Goal: Find specific page/section: Find specific page/section

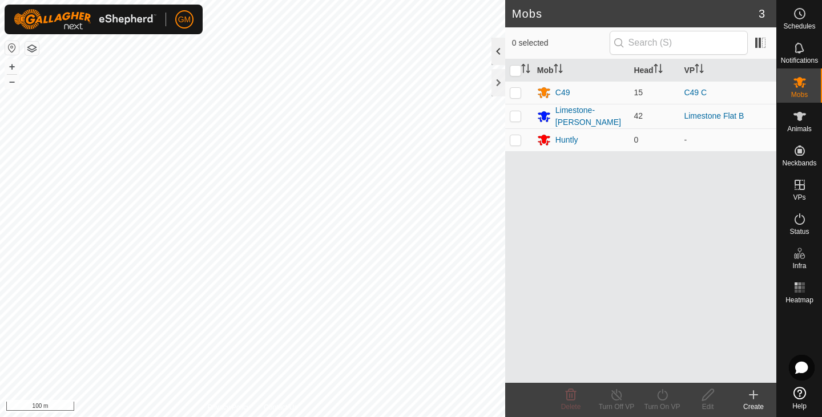
click at [498, 54] on div at bounding box center [498, 51] width 14 height 27
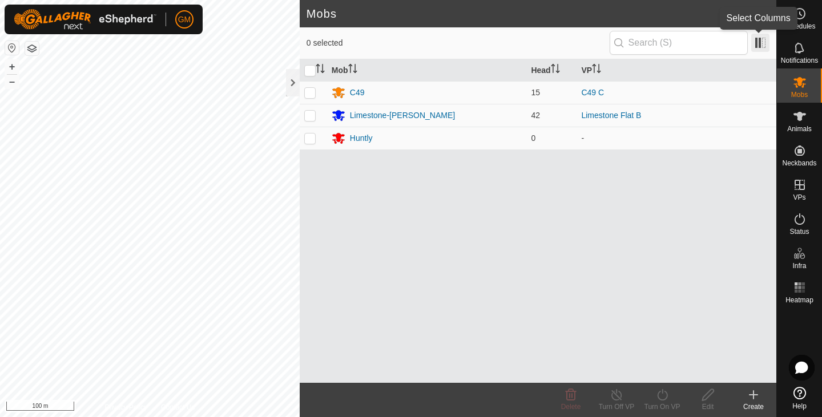
click at [757, 45] on span at bounding box center [760, 43] width 18 height 18
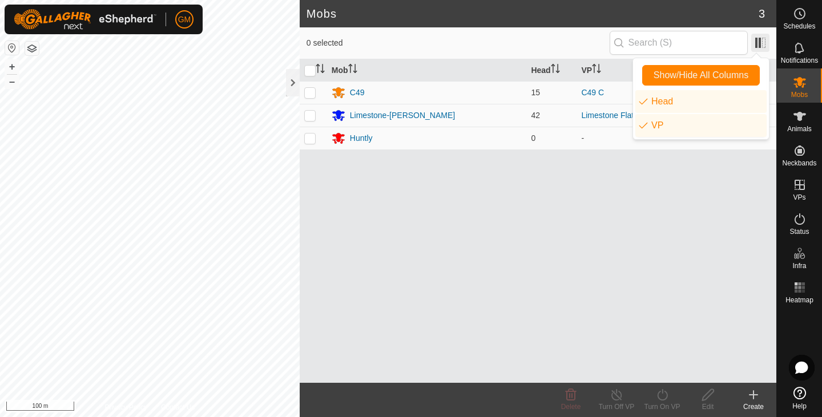
click at [757, 45] on span at bounding box center [760, 43] width 18 height 18
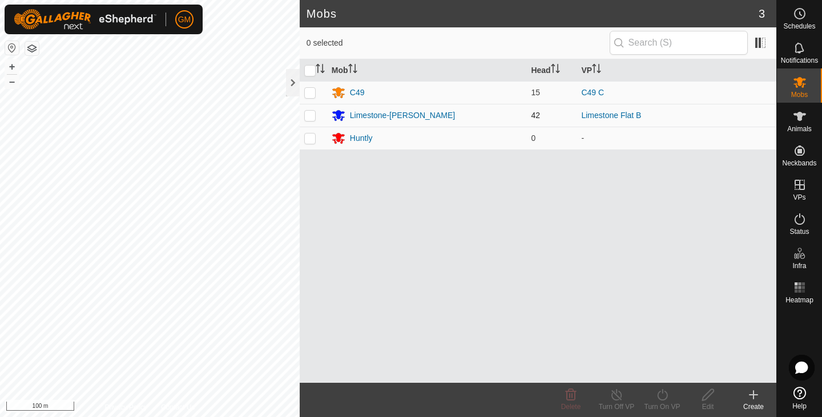
click at [314, 115] on p-checkbox at bounding box center [309, 115] width 11 height 9
click at [304, 116] on p-checkbox at bounding box center [309, 115] width 11 height 9
checkbox input "false"
click at [350, 114] on div "Limestone-[PERSON_NAME]" at bounding box center [402, 116] width 105 height 12
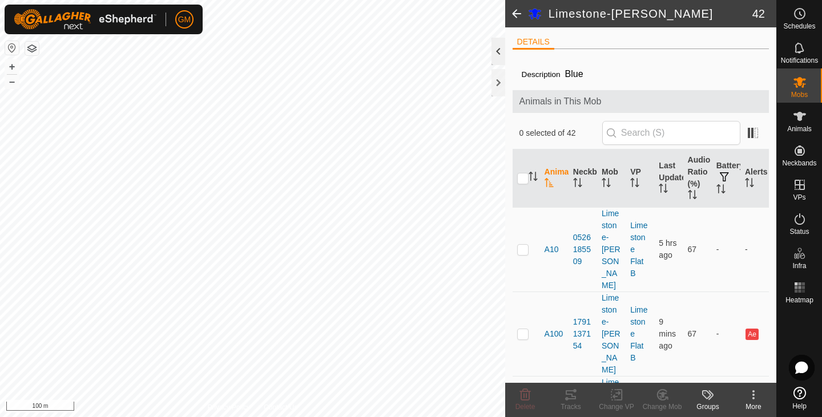
click at [495, 56] on div at bounding box center [498, 51] width 14 height 27
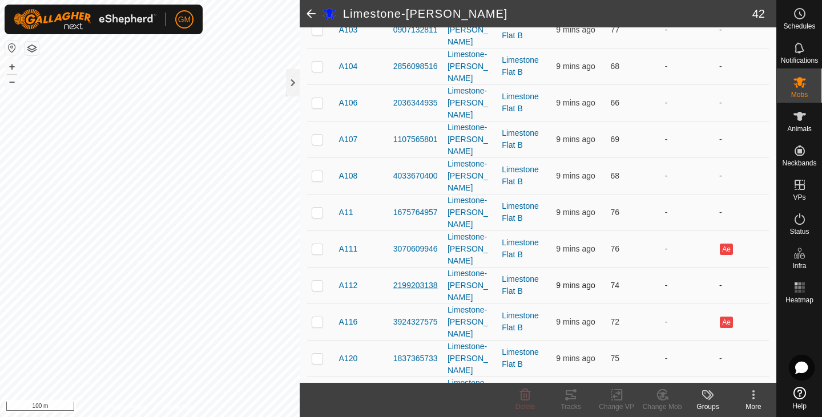
scroll to position [303, 0]
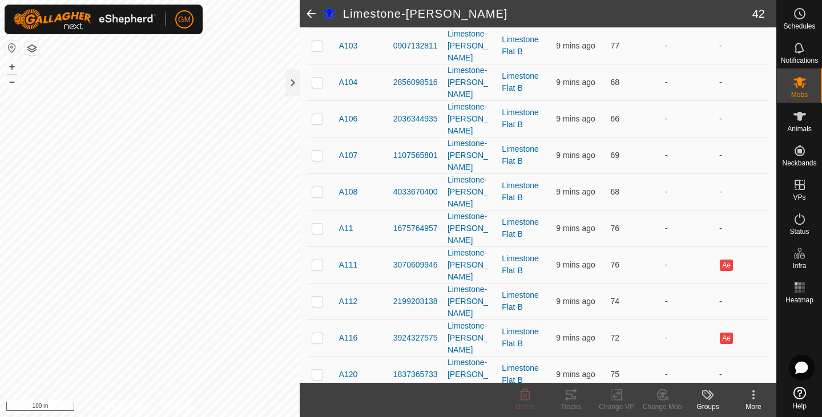
click at [311, 17] on span at bounding box center [311, 13] width 23 height 27
